Goal: Communication & Community: Answer question/provide support

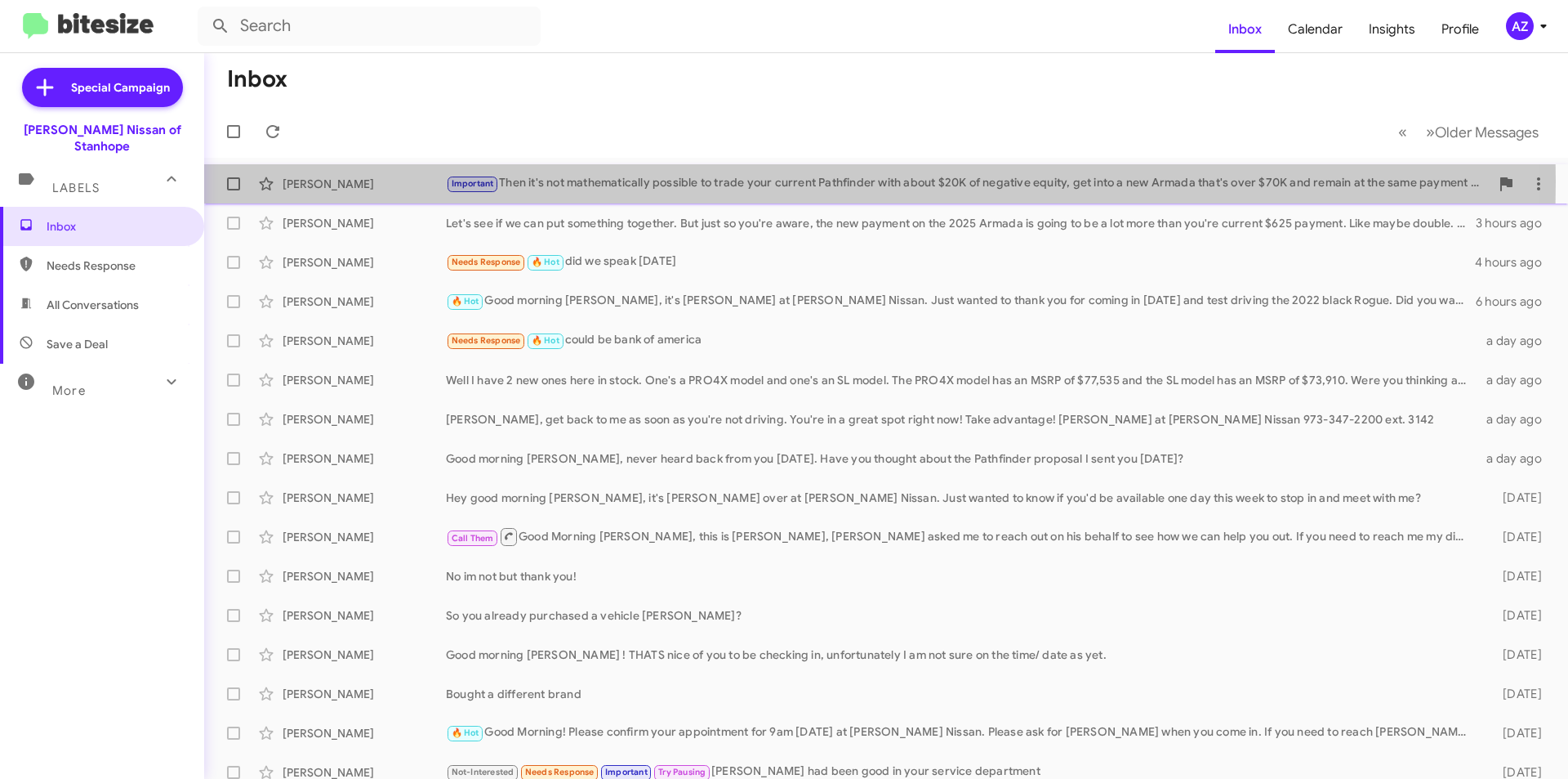
click at [406, 181] on div "[PERSON_NAME]" at bounding box center [364, 184] width 163 height 17
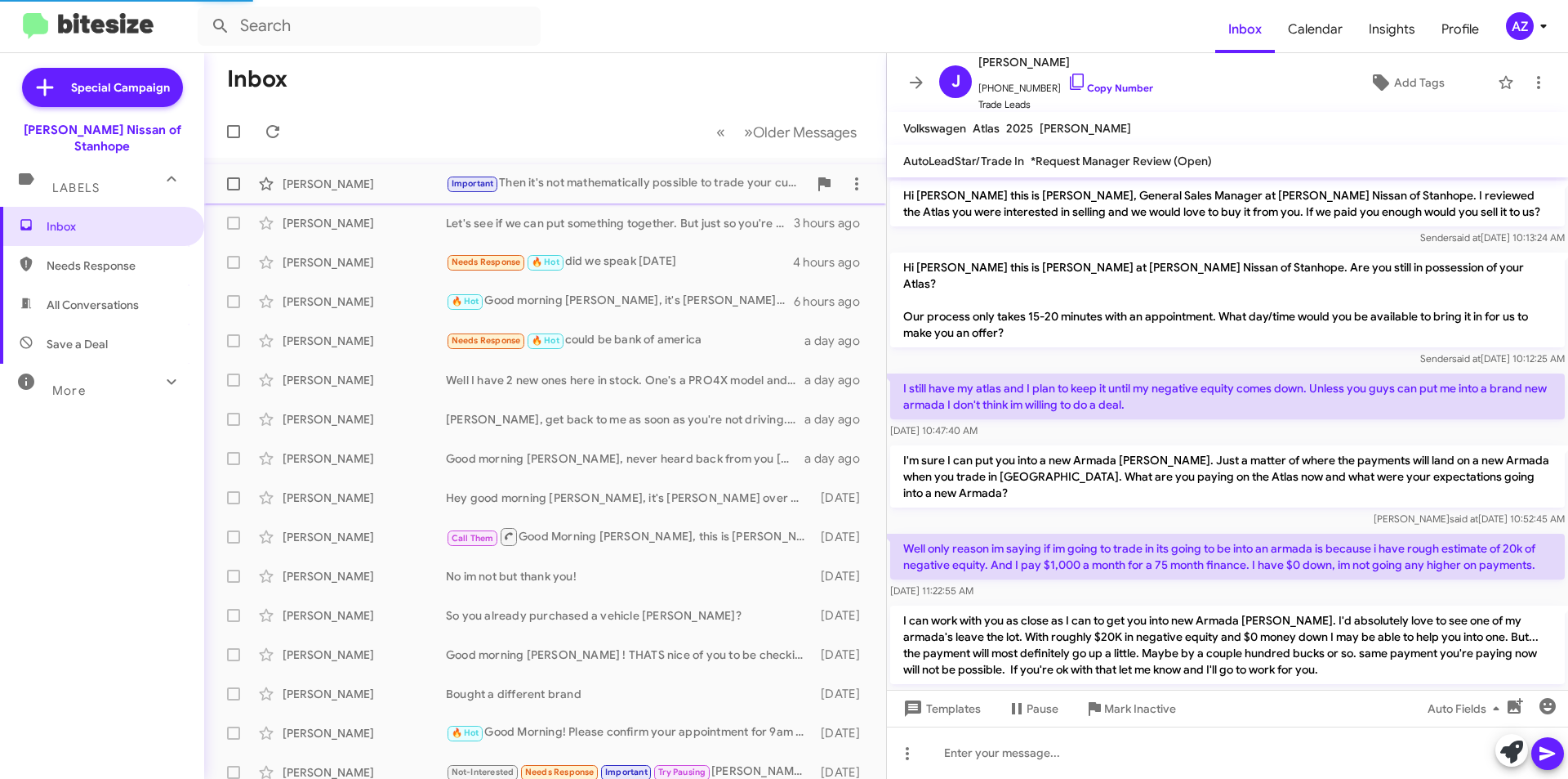
scroll to position [221, 0]
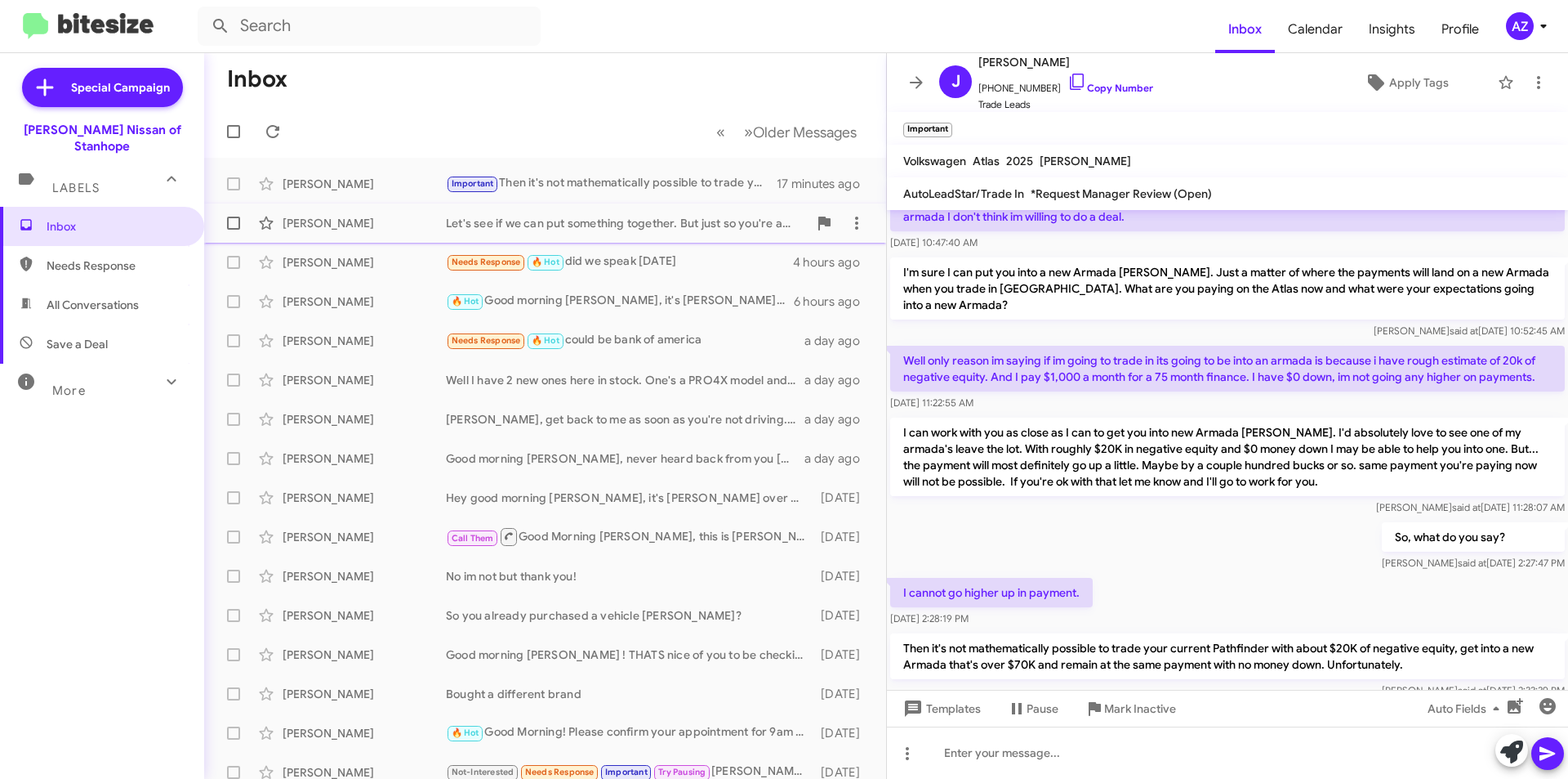
click at [427, 214] on div "[PERSON_NAME] Let's see if we can put something together. But just so you're aw…" at bounding box center [545, 222] width 656 height 32
